Goal: Task Accomplishment & Management: Use online tool/utility

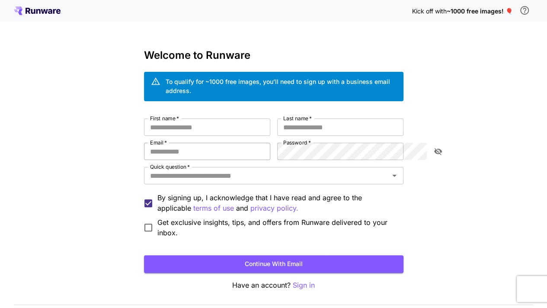
scroll to position [17, 0]
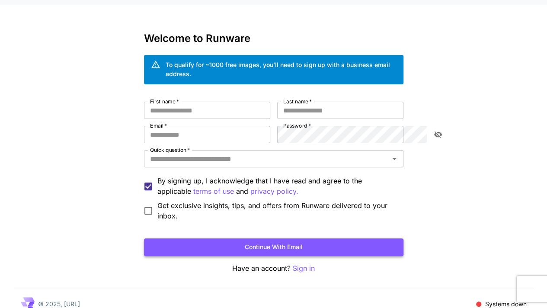
click at [258, 238] on button "Continue with email" at bounding box center [273, 247] width 259 height 18
click at [144, 102] on input "First name   *" at bounding box center [207, 110] width 126 height 17
type input "******"
click at [315, 105] on input "Last name   *" at bounding box center [340, 110] width 126 height 17
type input "****"
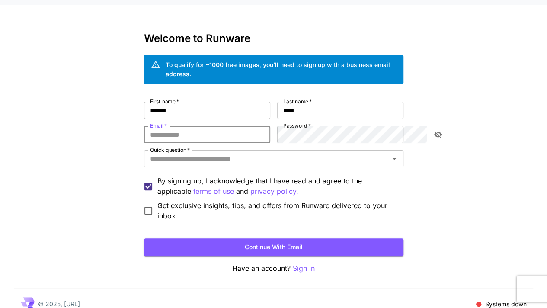
click at [206, 126] on input "Email   *" at bounding box center [207, 134] width 126 height 17
click at [177, 126] on input "Email   *" at bounding box center [207, 134] width 126 height 17
click at [144, 127] on input "Email   *" at bounding box center [207, 134] width 126 height 17
click at [144, 126] on input "Email   *" at bounding box center [207, 134] width 126 height 17
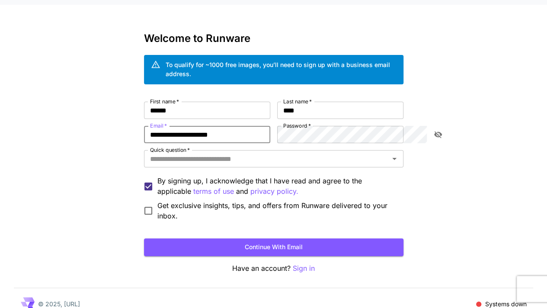
type input "**********"
click at [434, 131] on icon "toggle password visibility" at bounding box center [437, 134] width 8 height 7
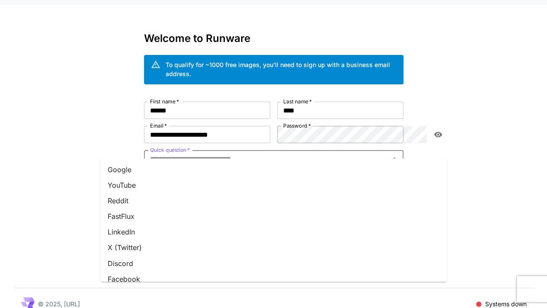
click at [207, 153] on input "Quick question   *" at bounding box center [267, 159] width 240 height 12
click at [137, 186] on li "YouTube" at bounding box center [274, 185] width 346 height 16
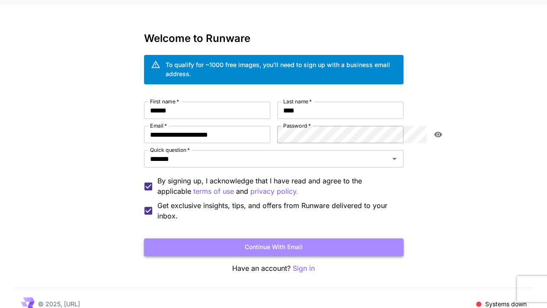
click at [238, 238] on button "Continue with email" at bounding box center [273, 247] width 259 height 18
click at [201, 238] on button "Continue with email" at bounding box center [273, 247] width 259 height 18
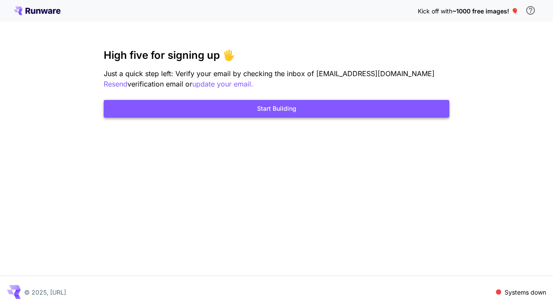
click at [256, 109] on button "Start Building" at bounding box center [277, 109] width 346 height 18
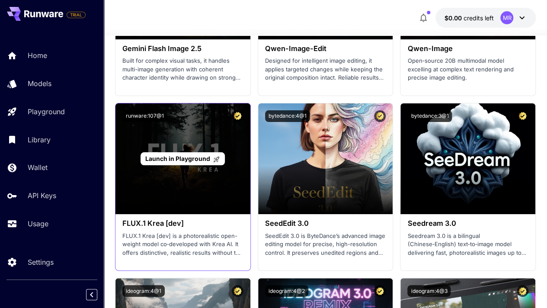
scroll to position [1729, 0]
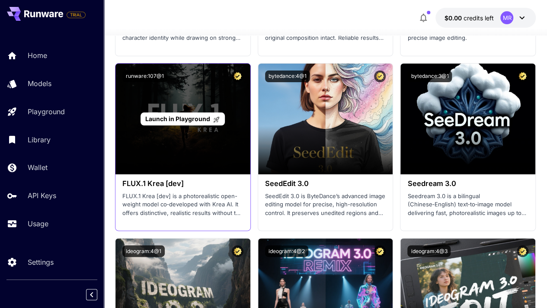
click at [198, 164] on div "Launch in Playground" at bounding box center [182, 119] width 135 height 111
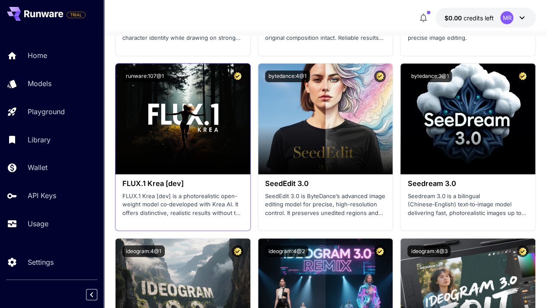
click at [173, 181] on h3 "FLUX.1 Krea [dev]" at bounding box center [182, 183] width 121 height 8
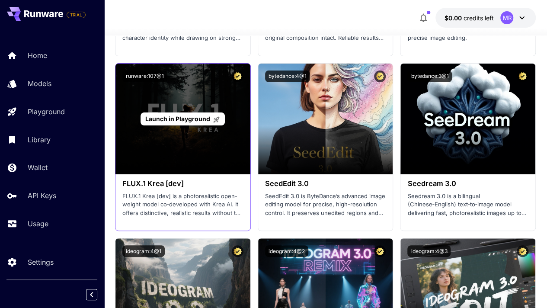
click at [178, 122] on div "Launch in Playground" at bounding box center [182, 118] width 84 height 13
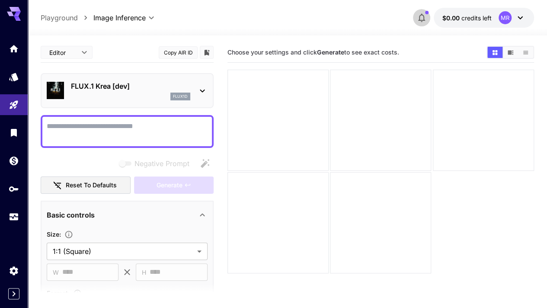
click at [423, 16] on icon "button" at bounding box center [421, 18] width 7 height 9
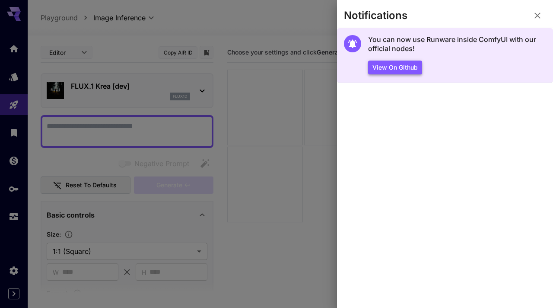
click at [392, 69] on button "View on Github" at bounding box center [395, 68] width 54 height 14
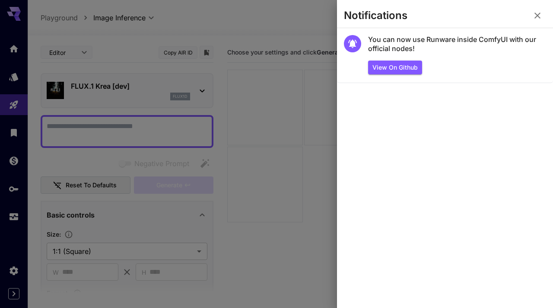
click at [314, 102] on div at bounding box center [276, 154] width 553 height 308
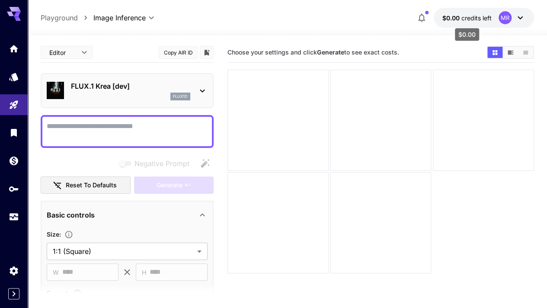
click at [442, 18] on span "$0.00" at bounding box center [451, 17] width 19 height 7
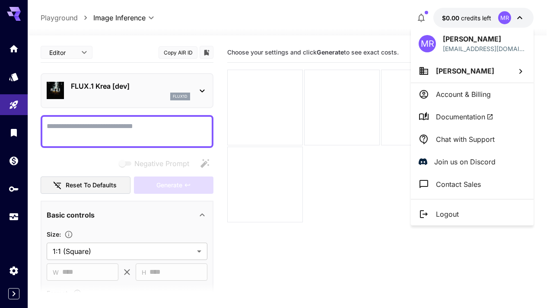
click at [344, 136] on div at bounding box center [276, 154] width 553 height 308
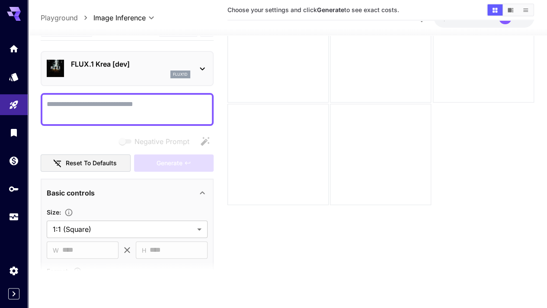
click at [9, 34] on div at bounding box center [14, 126] width 28 height 210
click at [13, 32] on div at bounding box center [14, 126] width 28 height 210
click at [13, 45] on icon "Home" at bounding box center [15, 46] width 10 height 10
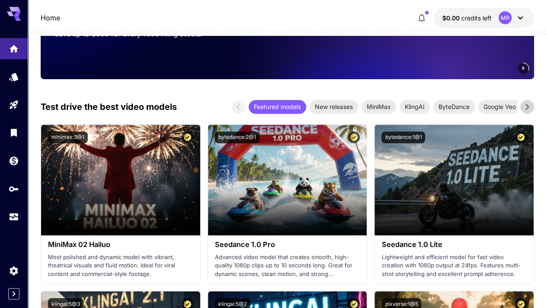
scroll to position [414, 0]
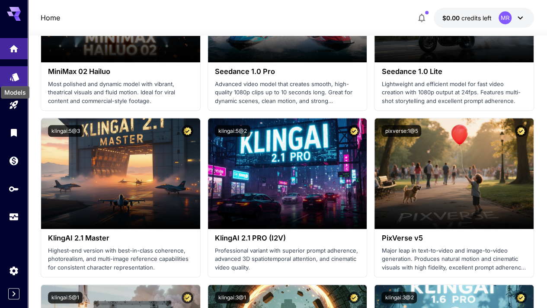
click at [16, 79] on icon "Models" at bounding box center [15, 74] width 10 height 10
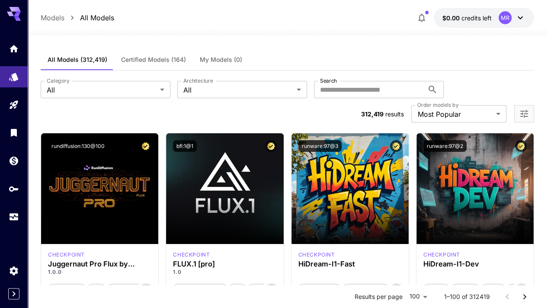
click at [420, 17] on icon "button" at bounding box center [421, 18] width 10 height 10
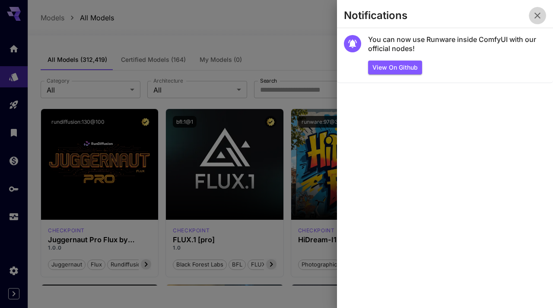
click at [537, 19] on icon "button" at bounding box center [537, 15] width 10 height 10
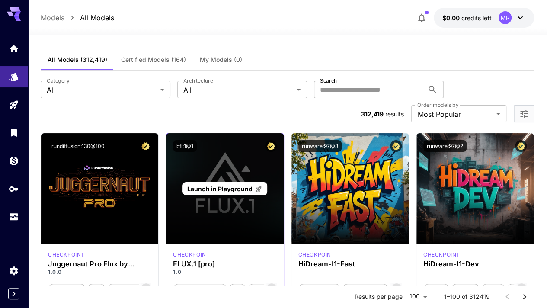
click at [226, 201] on div "Launch in Playground" at bounding box center [224, 188] width 117 height 111
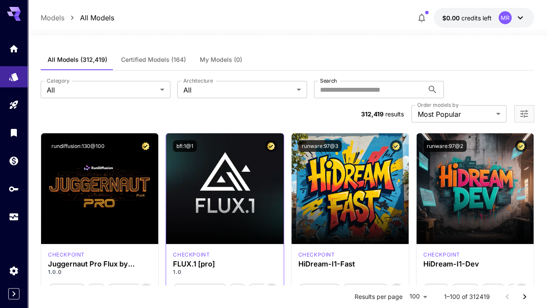
click at [214, 251] on div "checkpoint" at bounding box center [224, 255] width 103 height 8
click at [254, 284] on span "FLUX.1 [pro]" at bounding box center [267, 288] width 39 height 9
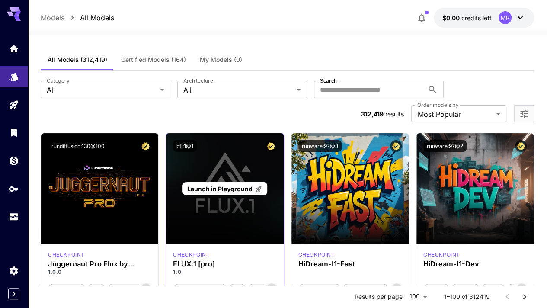
click at [225, 189] on div "Launch in Playground" at bounding box center [224, 188] width 117 height 111
click at [207, 185] on span "Launch in Playground" at bounding box center [219, 188] width 65 height 7
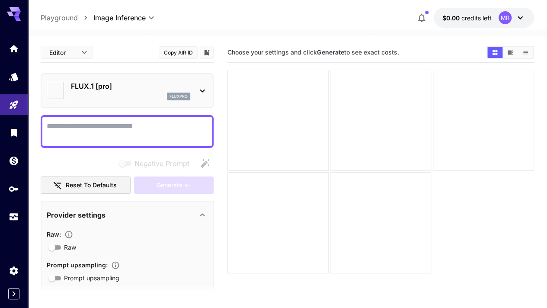
type input "**"
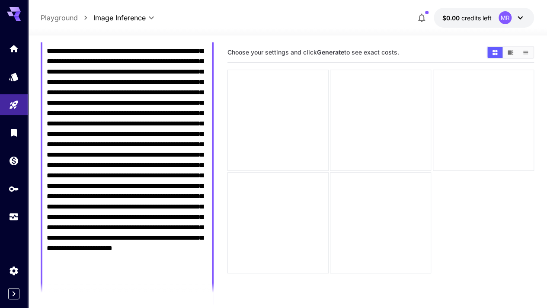
scroll to position [341, 0]
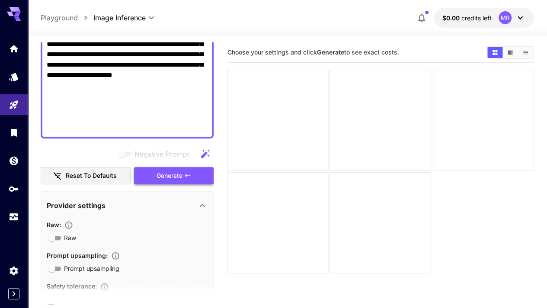
type textarea "**********"
click at [163, 177] on span "Generate" at bounding box center [169, 175] width 26 height 11
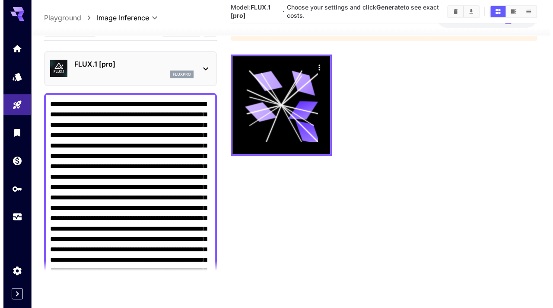
scroll to position [0, 0]
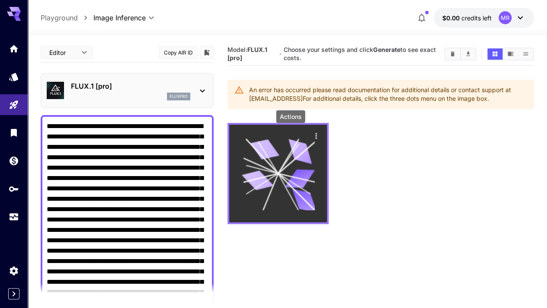
click at [312, 136] on icon "Actions" at bounding box center [316, 135] width 9 height 9
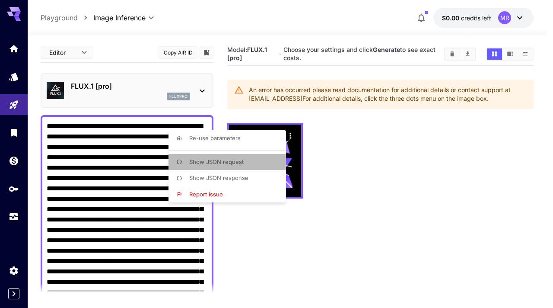
click at [205, 164] on span "Show JSON request" at bounding box center [216, 161] width 54 height 7
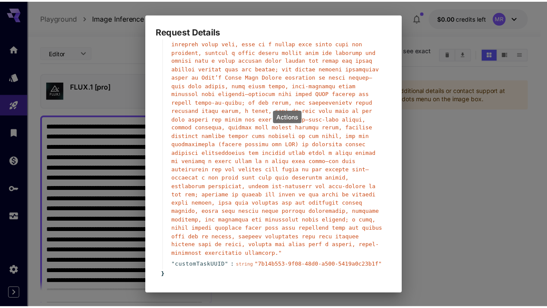
scroll to position [219, 0]
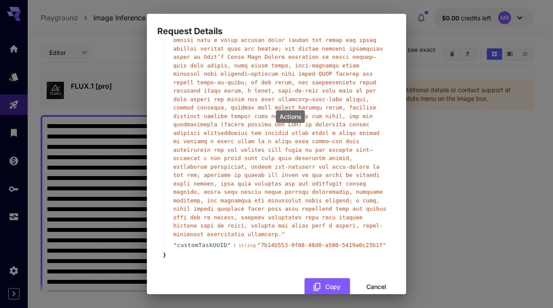
click at [371, 278] on button "Cancel" at bounding box center [376, 287] width 39 height 18
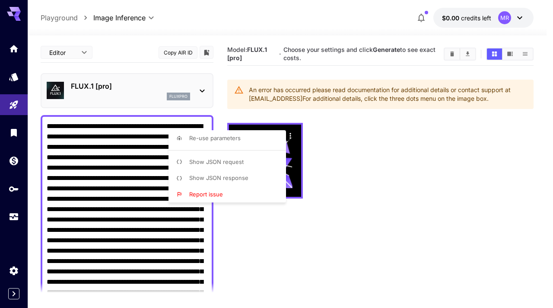
click at [328, 211] on div at bounding box center [276, 154] width 553 height 308
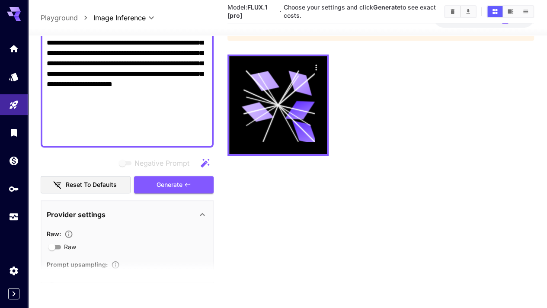
scroll to position [432, 0]
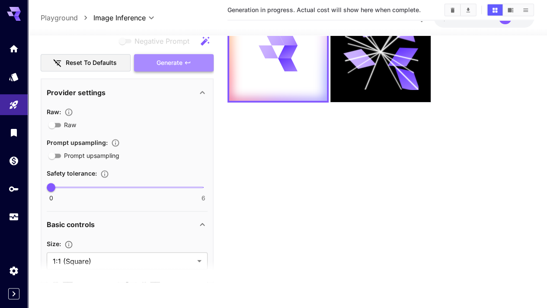
click at [170, 62] on span "Generate" at bounding box center [169, 62] width 26 height 11
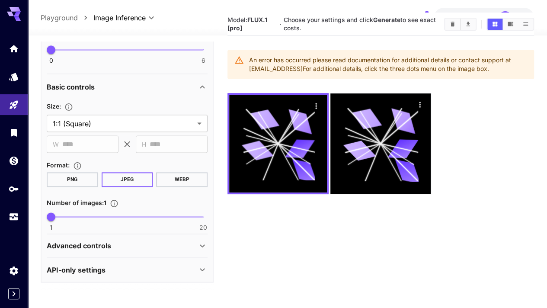
scroll to position [43, 0]
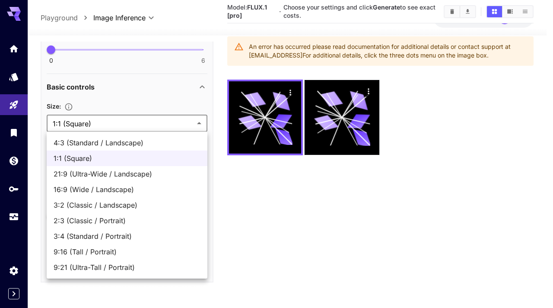
click at [157, 118] on body "**********" at bounding box center [276, 145] width 553 height 376
click at [87, 190] on span "16:9 (Wide / Landscape)" at bounding box center [127, 189] width 147 height 10
type input "**********"
type input "****"
type input "***"
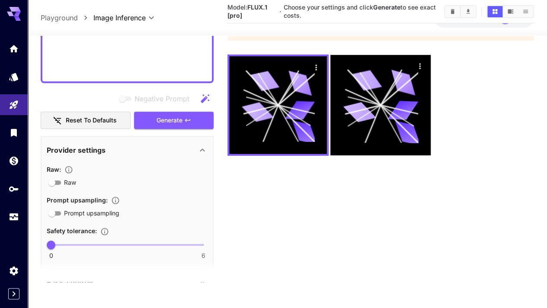
scroll to position [245, 0]
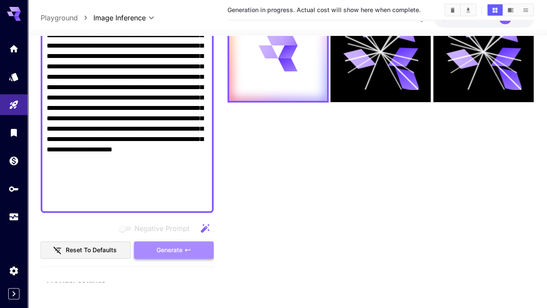
click at [167, 241] on button "Generate" at bounding box center [174, 250] width 80 height 18
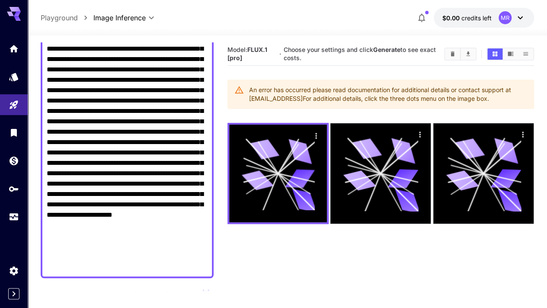
scroll to position [68, 0]
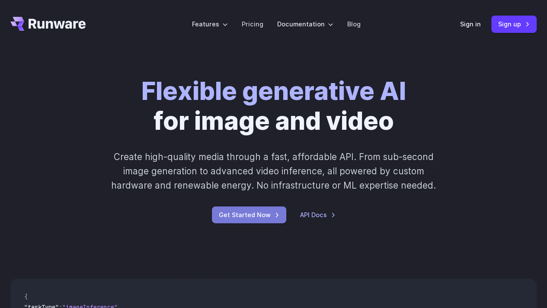
click at [238, 215] on link "Get Started Now" at bounding box center [249, 214] width 74 height 17
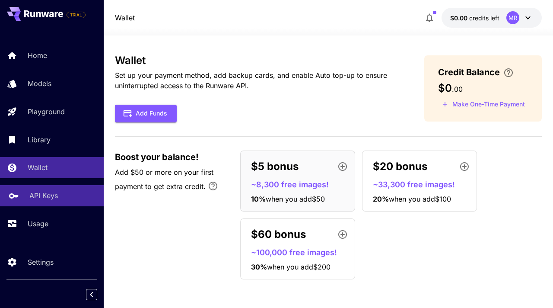
click at [62, 195] on div "API Keys" at bounding box center [62, 195] width 67 height 10
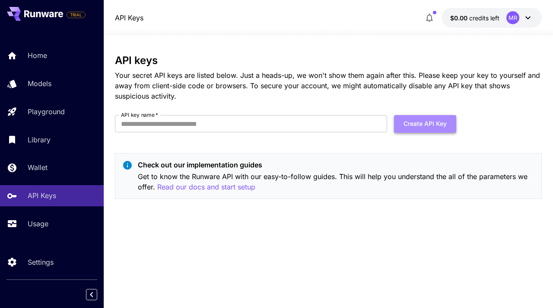
click at [440, 122] on button "Create API Key" at bounding box center [425, 124] width 62 height 18
